Goal: Entertainment & Leisure: Consume media (video, audio)

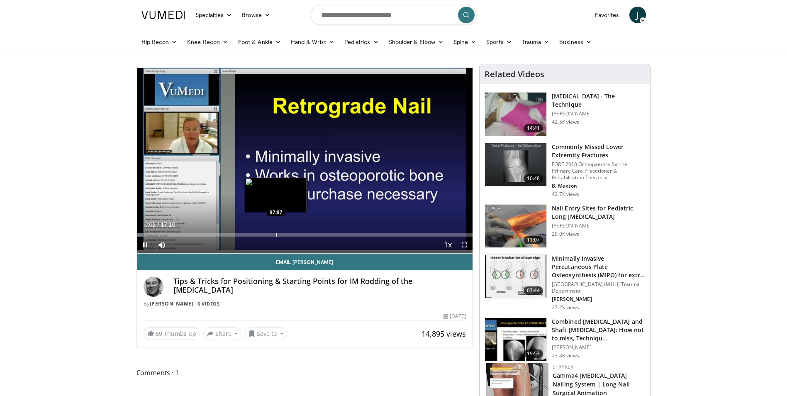
click at [276, 235] on div "Progress Bar" at bounding box center [276, 234] width 1 height 3
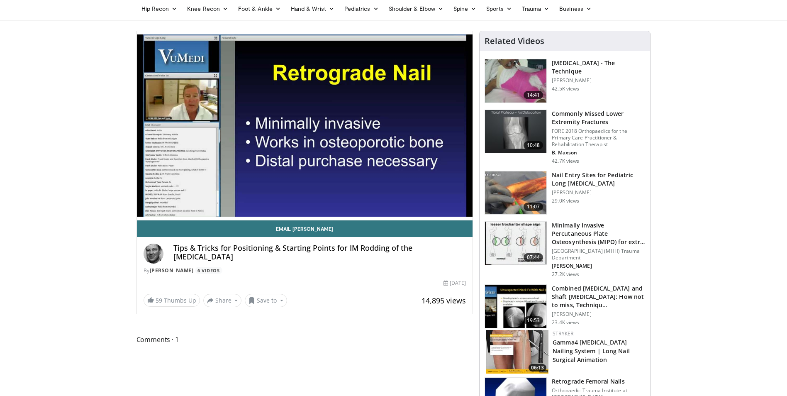
scroll to position [166, 0]
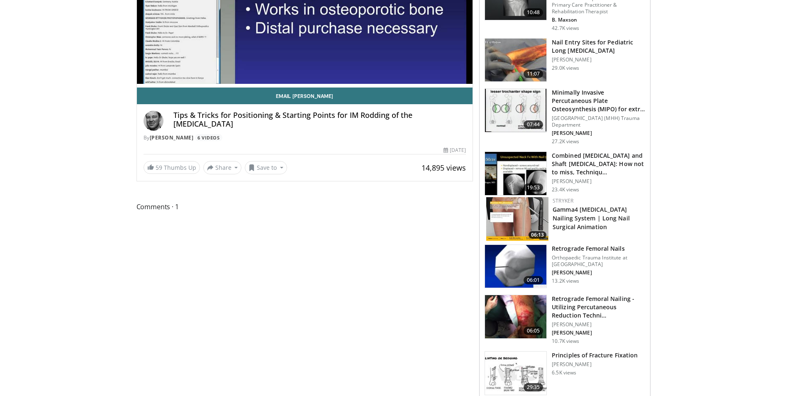
click at [543, 277] on img at bounding box center [515, 266] width 61 height 43
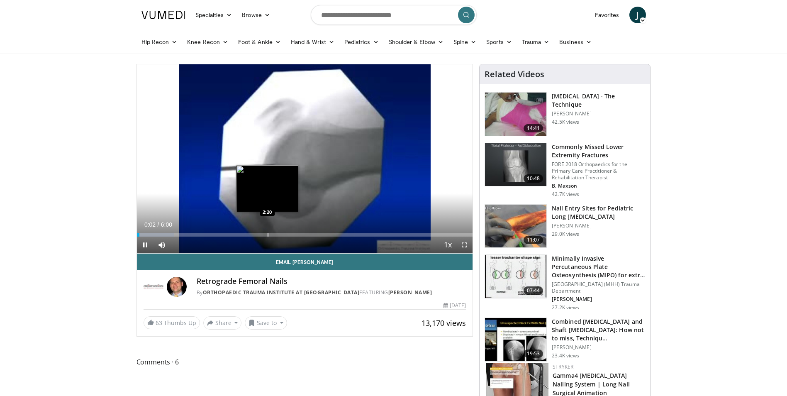
click at [268, 233] on div "Progress Bar" at bounding box center [268, 234] width 1 height 3
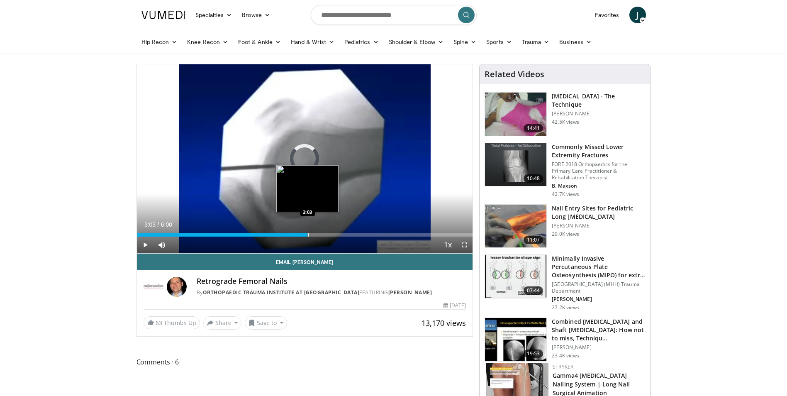
click at [307, 232] on div "Loaded : 50.12% 3:03 3:03" at bounding box center [305, 233] width 336 height 8
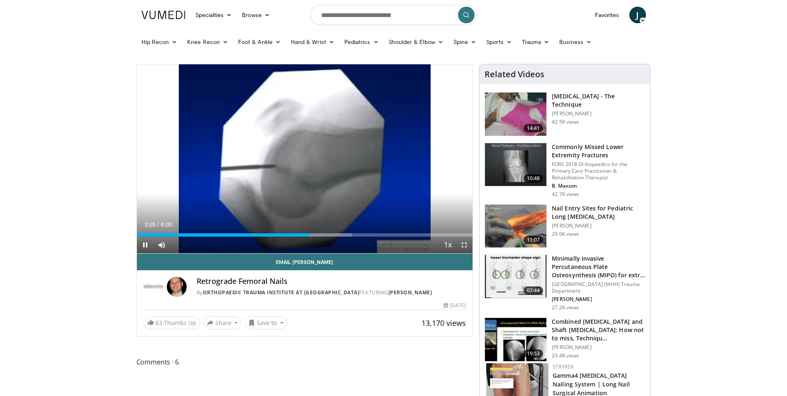
click at [354, 237] on div "Current Time 3:05 / Duration 6:00 Pause Skip Backward Skip Forward Mute Loaded …" at bounding box center [305, 244] width 336 height 17
click at [360, 235] on div "Progress Bar" at bounding box center [360, 234] width 1 height 3
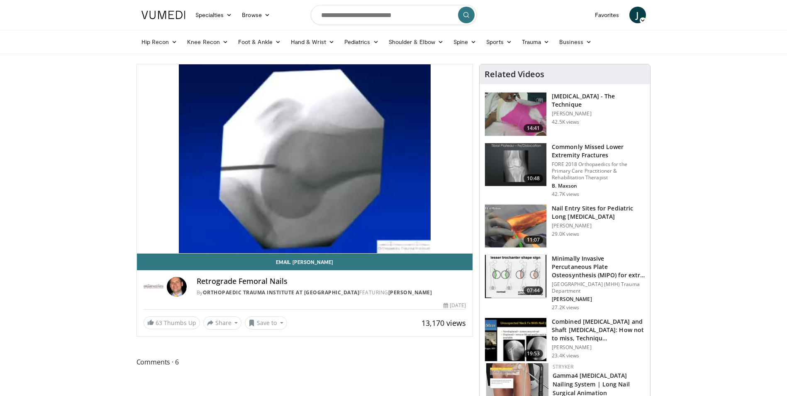
click at [398, 236] on video-js "**********" at bounding box center [305, 158] width 336 height 189
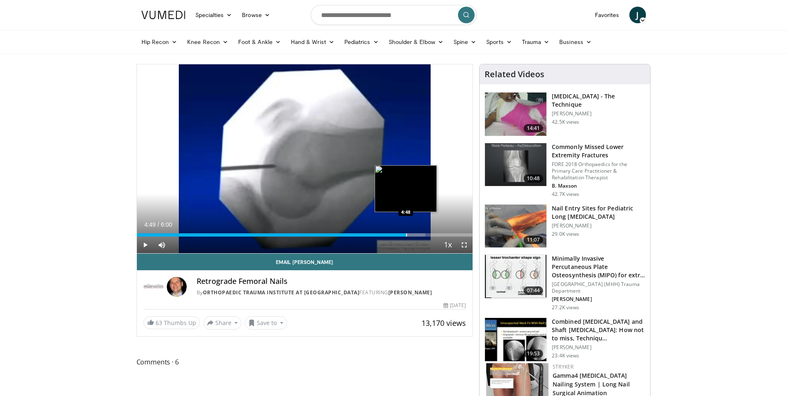
click at [406, 233] on div "Progress Bar" at bounding box center [406, 234] width 1 height 3
click at [429, 235] on div "Progress Bar" at bounding box center [429, 234] width 1 height 3
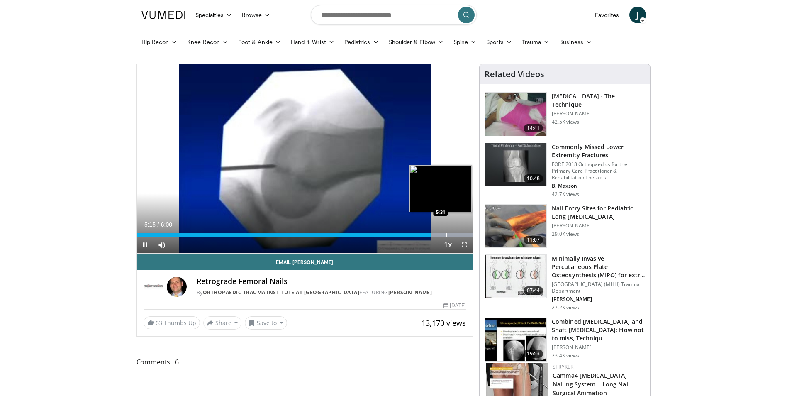
click at [446, 235] on div "Progress Bar" at bounding box center [446, 234] width 1 height 3
